Goal: Task Accomplishment & Management: Understand process/instructions

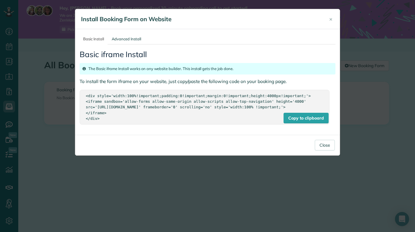
scroll to position [3, 3]
click at [298, 121] on div "Copy to clipboard" at bounding box center [305, 118] width 45 height 11
click at [132, 39] on link "Advanced Install" at bounding box center [126, 39] width 37 height 11
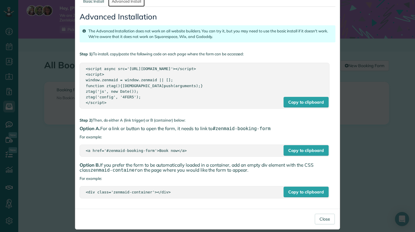
scroll to position [43, 0]
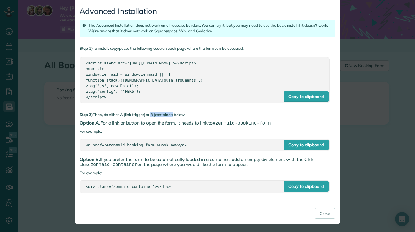
drag, startPoint x: 136, startPoint y: 115, endPoint x: 161, endPoint y: 115, distance: 25.3
click at [161, 115] on p "Step 2) Then, do either A (link trigger) or B (container) below:" at bounding box center [207, 115] width 256 height 6
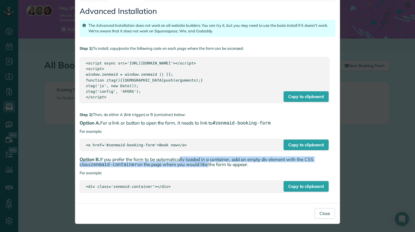
drag, startPoint x: 160, startPoint y: 159, endPoint x: 198, endPoint y: 166, distance: 38.3
click at [198, 166] on h4 "Option B. If you prefer the form to be automatically loaded in a container, add…" at bounding box center [207, 162] width 256 height 10
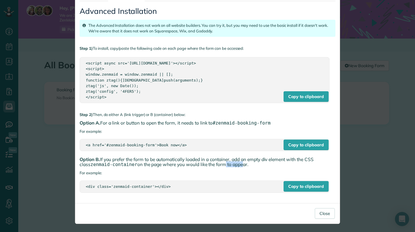
drag, startPoint x: 232, startPoint y: 164, endPoint x: 212, endPoint y: 163, distance: 20.0
click at [212, 163] on h4 "Option B. If you prefer the form to be automatically loaded in a container, add…" at bounding box center [207, 162] width 256 height 10
click at [294, 97] on div "Copy to clipboard" at bounding box center [305, 96] width 45 height 11
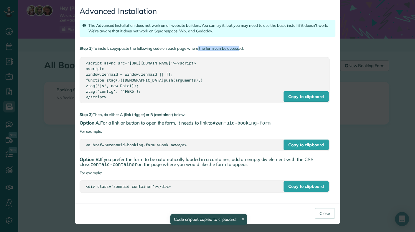
drag, startPoint x: 181, startPoint y: 48, endPoint x: 225, endPoint y: 47, distance: 43.9
click at [225, 47] on p "Step 1) To install, copy/paste the following code on each page where the form c…" at bounding box center [207, 49] width 256 height 6
drag, startPoint x: 149, startPoint y: 25, endPoint x: 185, endPoint y: 28, distance: 36.6
click at [185, 28] on div "The Advanced Installation does not work on all website builders. You can try it…" at bounding box center [207, 28] width 256 height 17
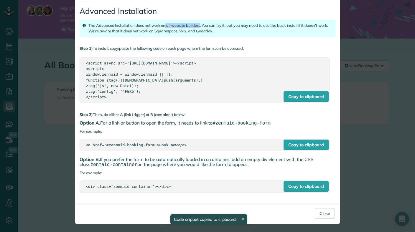
click at [185, 28] on div "The Advanced Installation does not work on all website builders. You can try it…" at bounding box center [207, 28] width 256 height 17
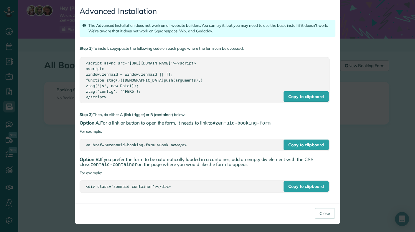
drag, startPoint x: 220, startPoint y: 31, endPoint x: 192, endPoint y: 26, distance: 28.3
click at [192, 26] on div "The Advanced Installation does not work on all website builders. You can try it…" at bounding box center [207, 28] width 256 height 17
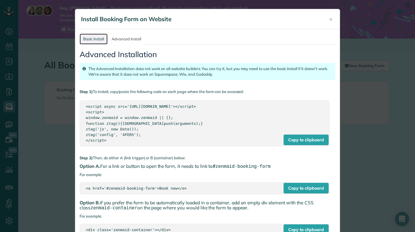
click at [87, 36] on link "Basic Install" at bounding box center [93, 39] width 28 height 11
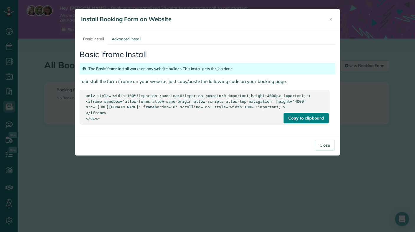
click at [296, 123] on div "Copy to clipboard" at bounding box center [305, 118] width 45 height 11
click at [305, 130] on div "Basic iframe Install The Basic iframe Install works on any website builder. Thi…" at bounding box center [207, 87] width 256 height 86
click at [305, 123] on div "Copy to clipboard" at bounding box center [305, 118] width 45 height 11
click at [215, 121] on div "<div style='width:100%!important;padding:0!important;margin:0!important;height:…" at bounding box center [204, 107] width 237 height 28
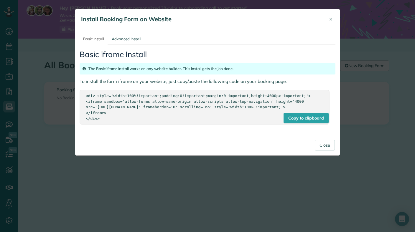
click at [205, 120] on div "<div style='width:100%!important;padding:0!important;margin:0!important;height:…" at bounding box center [204, 107] width 237 height 28
click at [194, 121] on div "<div style='width:100%!important;padding:0!important;margin:0!important;height:…" at bounding box center [204, 107] width 237 height 28
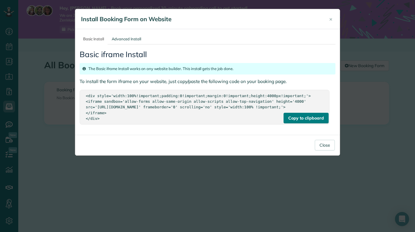
click at [286, 123] on div "Copy to clipboard" at bounding box center [305, 118] width 45 height 11
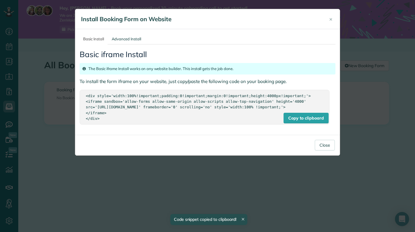
click at [121, 105] on div "<div style='width:100%!important;padding:0!important;margin:0!important;height:…" at bounding box center [204, 107] width 237 height 28
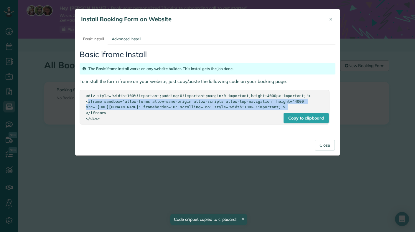
click at [121, 105] on div "<div style='width:100%!important;padding:0!important;margin:0!important;height:…" at bounding box center [204, 107] width 237 height 28
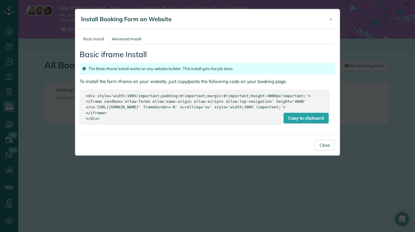
click at [110, 121] on div "<div style='width:100%!important;padding:0!important;margin:0!important;height:…" at bounding box center [204, 107] width 237 height 28
drag, startPoint x: 105, startPoint y: 123, endPoint x: 84, endPoint y: 95, distance: 34.8
click at [84, 95] on div "Copy to clipboard <div style='width:100%!important;padding:0!important;margin:0…" at bounding box center [204, 107] width 250 height 34
copy div "<div style='width:100%!important;padding:0!important;margin:0!important;height:…"
drag, startPoint x: 110, startPoint y: 81, endPoint x: 198, endPoint y: 80, distance: 87.7
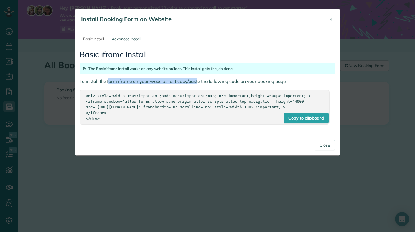
click at [198, 80] on h4 "To install the form iframe on your website, just copy/paste the following code …" at bounding box center [207, 81] width 256 height 5
click at [150, 106] on div "<div style='width:100%!important;padding:0!important;margin:0!important;height:…" at bounding box center [204, 107] width 237 height 28
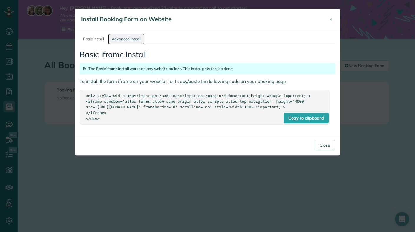
click at [126, 41] on link "Advanced Install" at bounding box center [126, 39] width 37 height 11
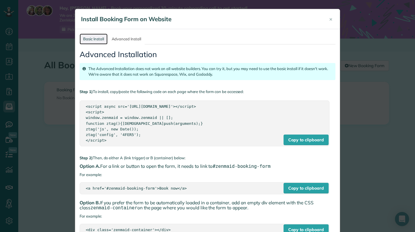
click at [98, 41] on link "Basic Install" at bounding box center [93, 39] width 28 height 11
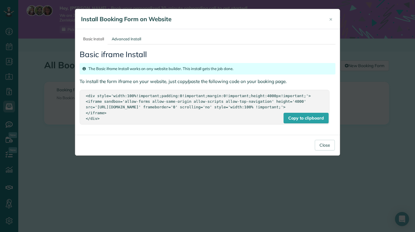
drag, startPoint x: 110, startPoint y: 125, endPoint x: 81, endPoint y: 95, distance: 41.4
click at [81, 95] on div "Copy to clipboard <div style='width:100%!important;padding:0!important;margin:0…" at bounding box center [204, 107] width 250 height 34
copy div "<div style='width:100%!important;padding:0!important;margin:0!important;height:…"
